Goal: Transaction & Acquisition: Purchase product/service

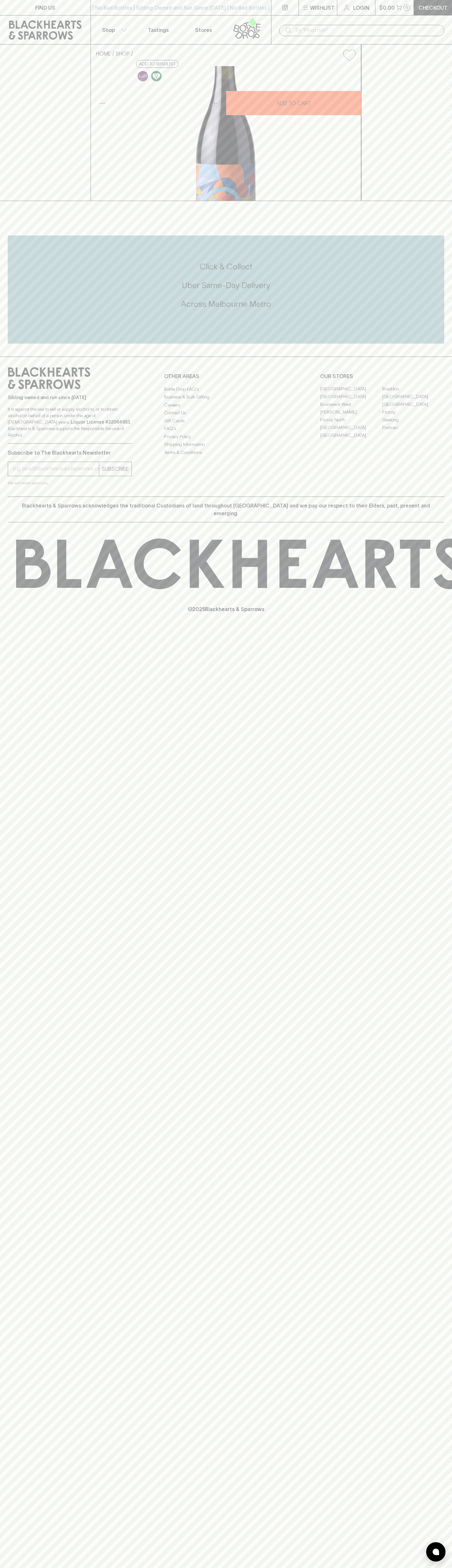
click at [18, 16] on link at bounding box center [45, 30] width 90 height 29
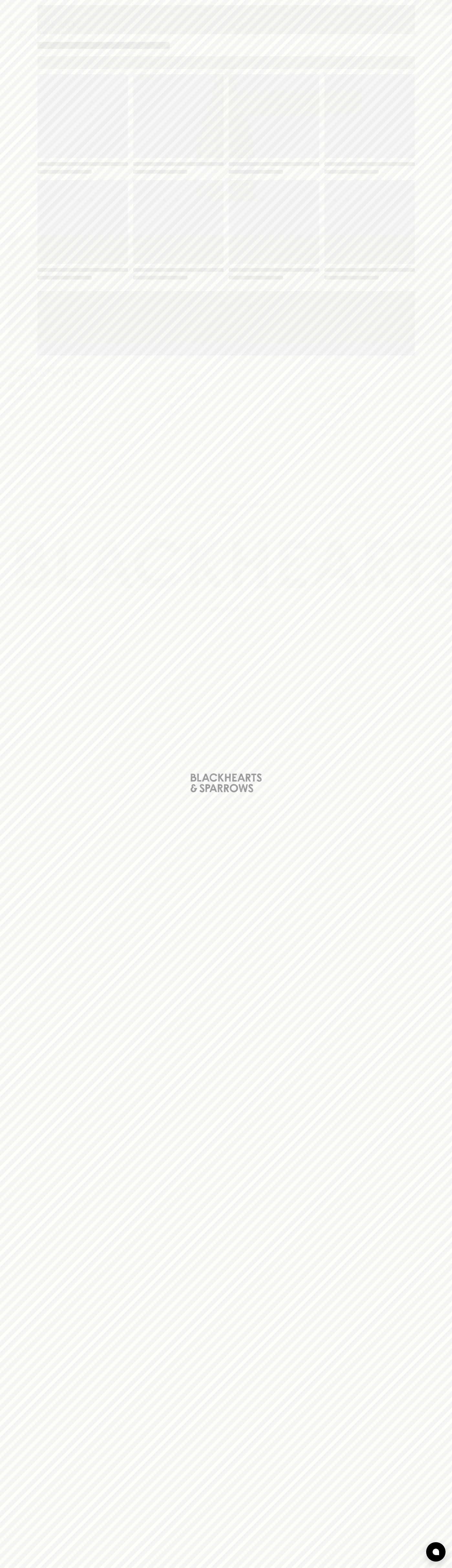
click at [53, 1567] on html "FIND US | No Bad Bottles | Sibling Owned and Run Since 2006 | No Bad Bottles | …" at bounding box center [226, 784] width 452 height 1568
click at [24, 863] on div "Loading" at bounding box center [226, 784] width 452 height 1568
